Goal: Task Accomplishment & Management: Manage account settings

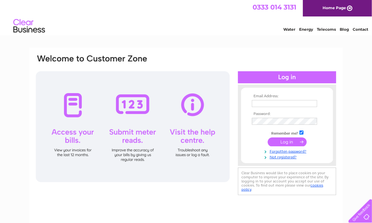
drag, startPoint x: 141, startPoint y: 38, endPoint x: 156, endPoint y: 47, distance: 16.8
click at [141, 37] on html "0333 014 3131 Home Page Water Energy Telecoms Blog Contact" at bounding box center [186, 18] width 372 height 37
drag, startPoint x: 275, startPoint y: 103, endPoint x: 279, endPoint y: 104, distance: 4.2
click at [275, 103] on input "text" at bounding box center [284, 103] width 65 height 7
paste input "hector@leisuretvrights.com"
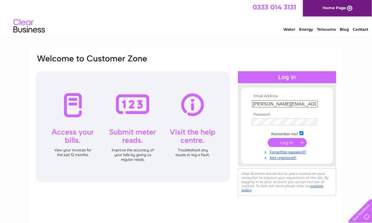
type input "hector@leisuretvrights.com"
drag, startPoint x: 162, startPoint y: 62, endPoint x: 177, endPoint y: 76, distance: 20.2
click at [162, 62] on div at bounding box center [125, 62] width 181 height 17
click at [285, 143] on input "submit" at bounding box center [287, 142] width 39 height 9
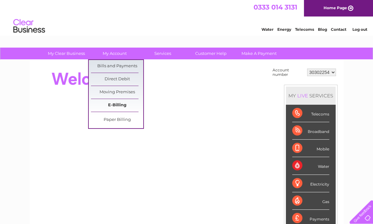
click at [115, 104] on link "E-Billing" at bounding box center [117, 105] width 52 height 13
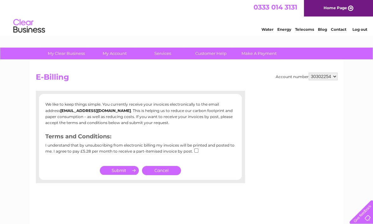
click at [95, 77] on h2 "E-Billing" at bounding box center [187, 79] width 302 height 12
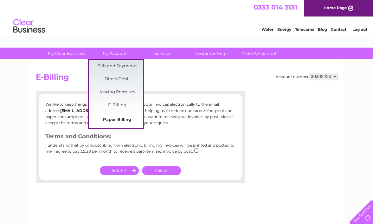
click at [121, 119] on link "Paper Billing" at bounding box center [117, 120] width 52 height 13
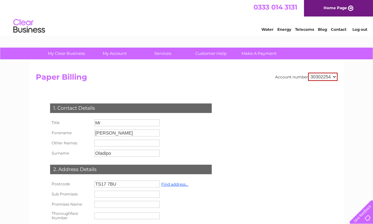
click at [207, 84] on h2 "Paper Billing" at bounding box center [187, 79] width 302 height 12
click at [239, 85] on div "Account number 30302254 Paper Billing 1. Contact Details Title Mr Forename Hect…" at bounding box center [187, 198] width 302 height 251
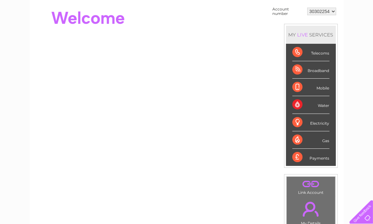
scroll to position [106, 0]
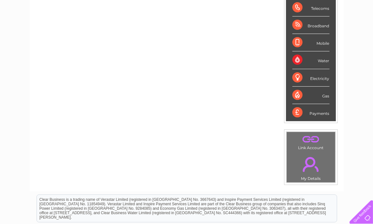
click at [306, 169] on link "." at bounding box center [310, 164] width 45 height 22
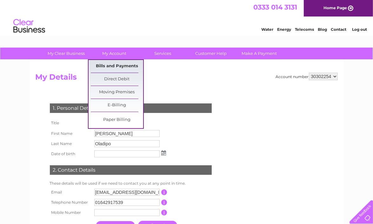
click at [110, 64] on link "Bills and Payments" at bounding box center [117, 66] width 52 height 13
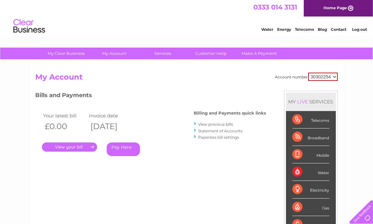
click at [209, 125] on link "View previous bills" at bounding box center [215, 124] width 35 height 5
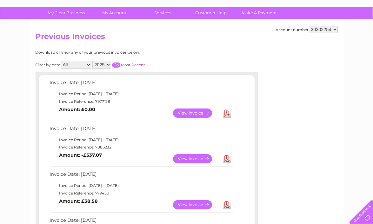
scroll to position [53, 0]
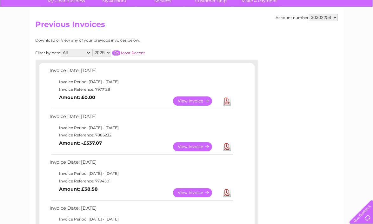
click at [193, 100] on link "View" at bounding box center [196, 100] width 47 height 9
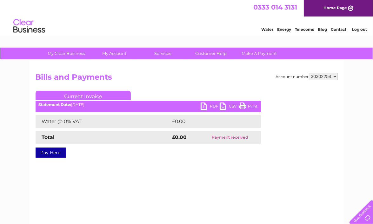
click at [213, 106] on link "PDF" at bounding box center [209, 106] width 19 height 9
click at [194, 75] on h2 "Bills and Payments" at bounding box center [187, 79] width 302 height 12
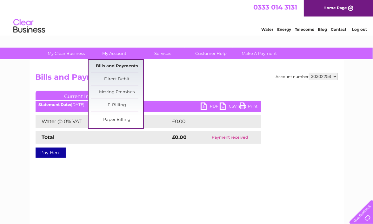
click at [113, 64] on link "Bills and Payments" at bounding box center [117, 66] width 52 height 13
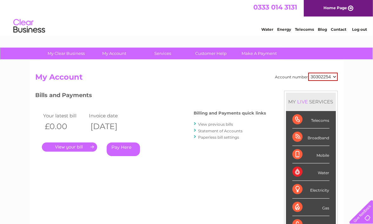
click at [209, 131] on link "Statement of Accounts" at bounding box center [220, 130] width 44 height 5
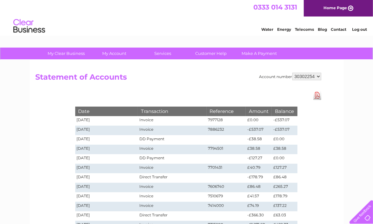
click at [57, 146] on div "Account number 30302254 Statement of Accounts Download Pdf Date Transaction Ref…" at bounding box center [186, 169] width 314 height 218
click at [323, 135] on div "Account number 30302254 Statement of Accounts Download Pdf Date Transaction Ref…" at bounding box center [186, 169] width 314 height 218
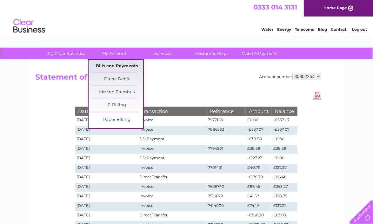
click at [109, 64] on link "Bills and Payments" at bounding box center [117, 66] width 52 height 13
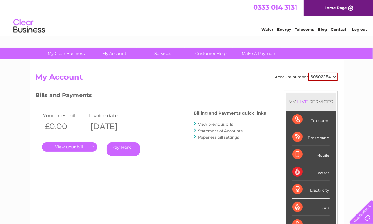
click at [216, 124] on link "View previous bills" at bounding box center [215, 124] width 35 height 5
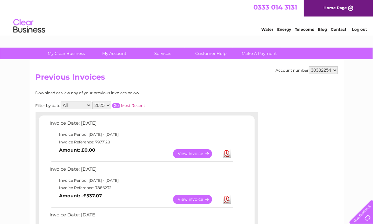
scroll to position [53, 0]
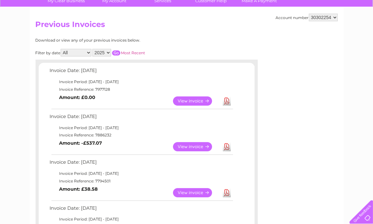
drag, startPoint x: 314, startPoint y: 156, endPoint x: 249, endPoint y: 145, distance: 65.6
drag, startPoint x: 318, startPoint y: 148, endPoint x: 279, endPoint y: 148, distance: 40.0
click at [197, 145] on link "View" at bounding box center [196, 146] width 47 height 9
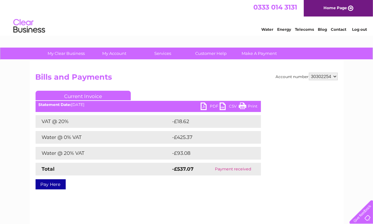
click at [212, 106] on link "PDF" at bounding box center [209, 106] width 19 height 9
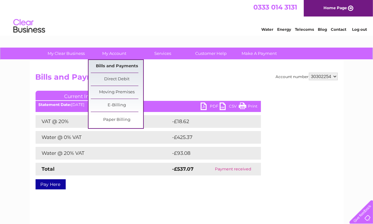
click at [117, 64] on link "Bills and Payments" at bounding box center [117, 66] width 52 height 13
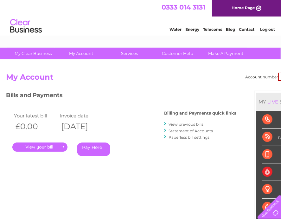
click at [184, 123] on link "View previous bills" at bounding box center [186, 124] width 35 height 5
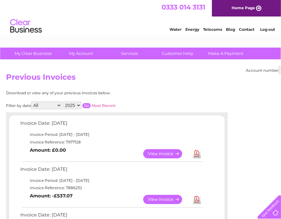
drag, startPoint x: 194, startPoint y: 80, endPoint x: 134, endPoint y: 68, distance: 60.9
click at [194, 80] on h2 "Previous Invoices" at bounding box center [157, 79] width 302 height 12
